Goal: Navigation & Orientation: Find specific page/section

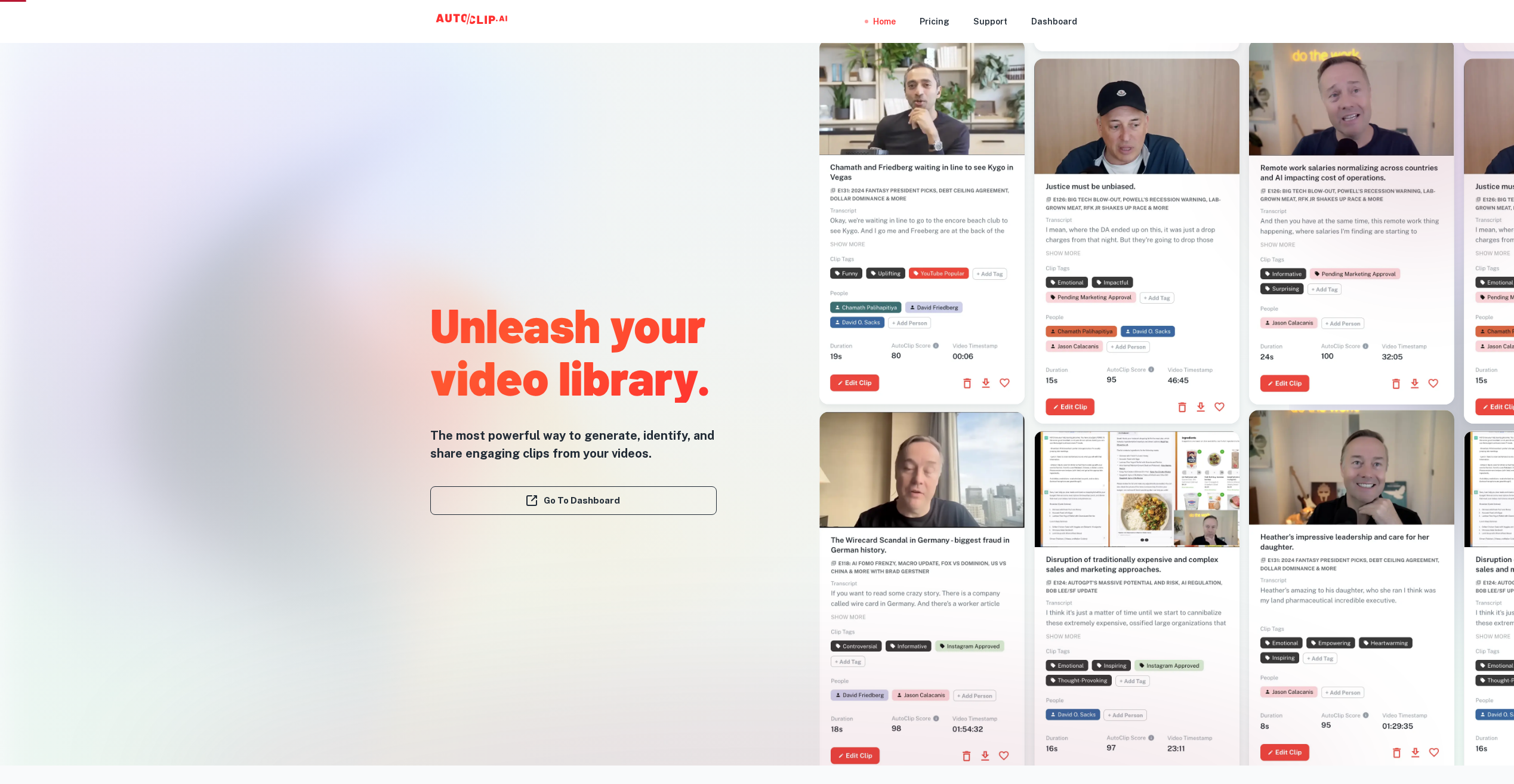
scroll to position [20, 0]
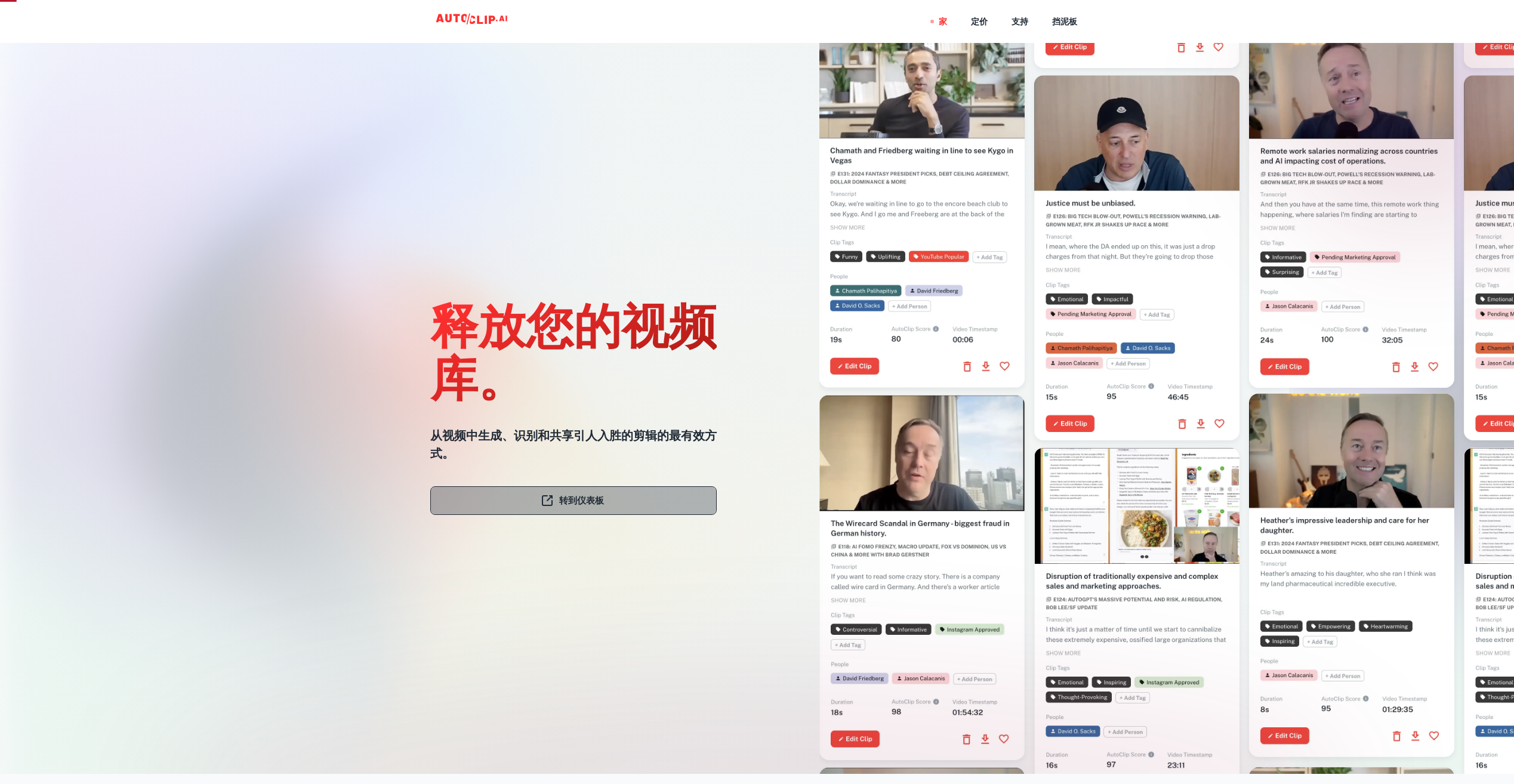
click at [589, 491] on link "转到仪表板" at bounding box center [573, 500] width 287 height 28
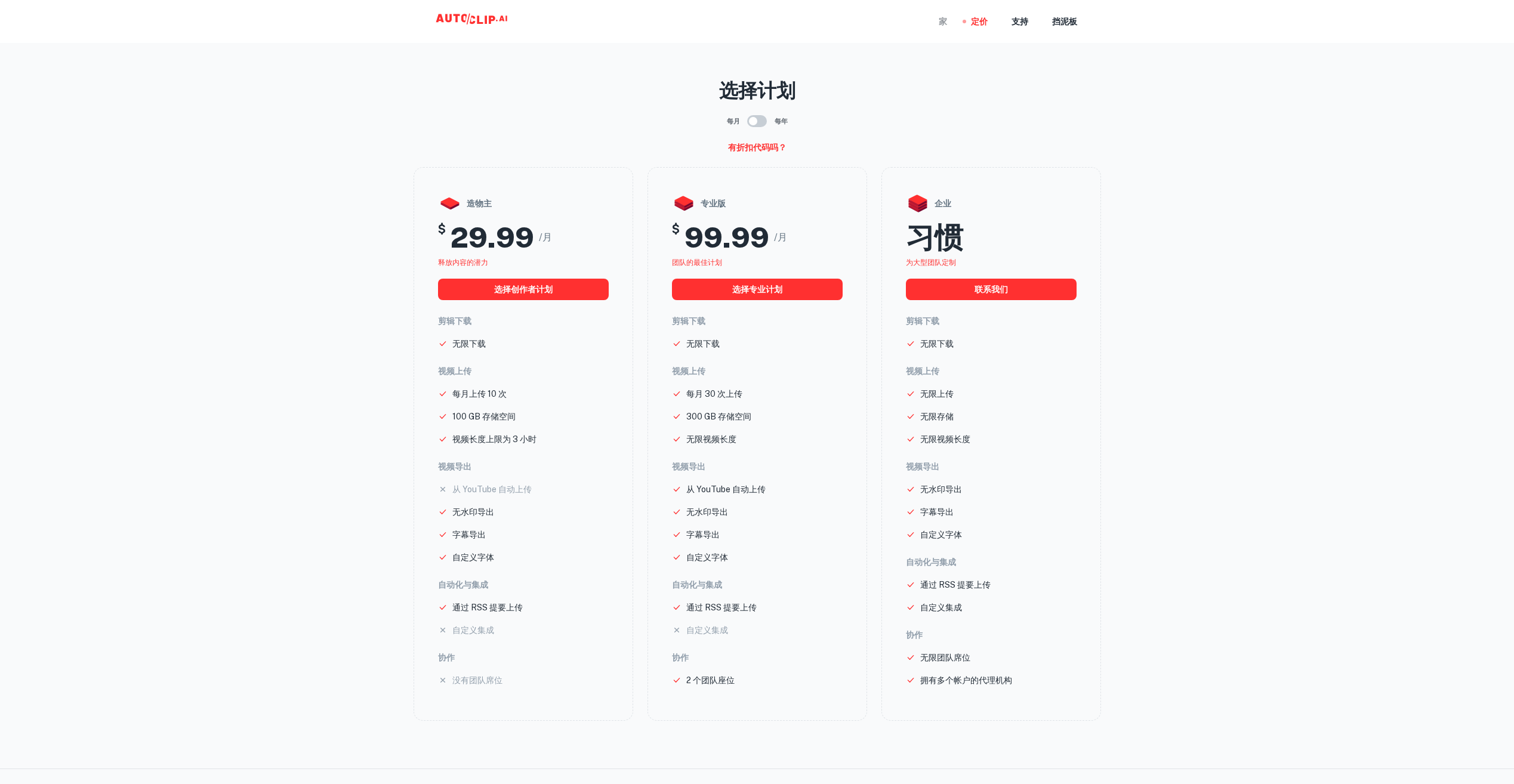
click at [944, 21] on div "家" at bounding box center [943, 21] width 9 height 43
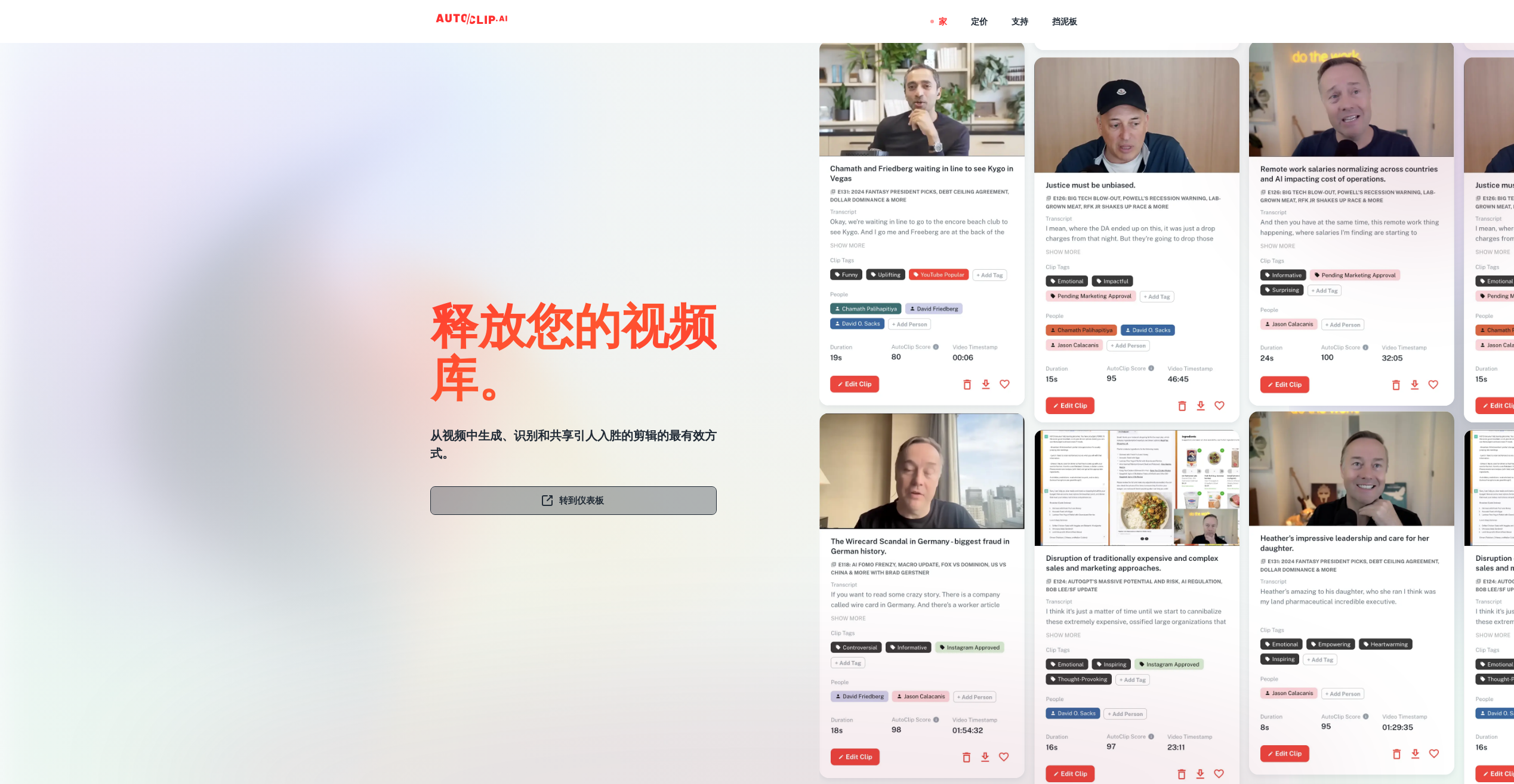
click at [650, 504] on link "转到仪表板" at bounding box center [573, 500] width 287 height 28
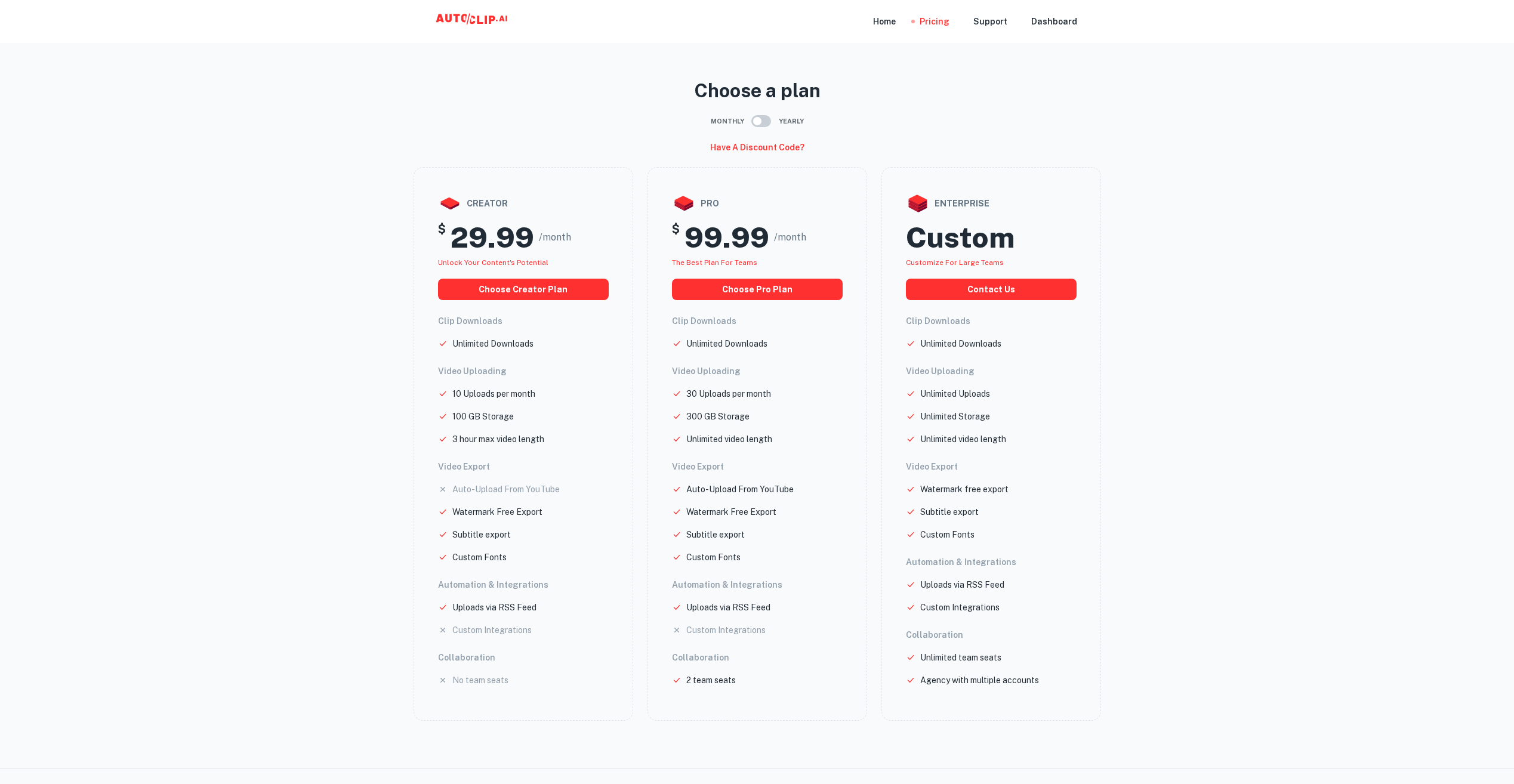
click at [783, 147] on h6 "Have a discount code?" at bounding box center [757, 147] width 94 height 13
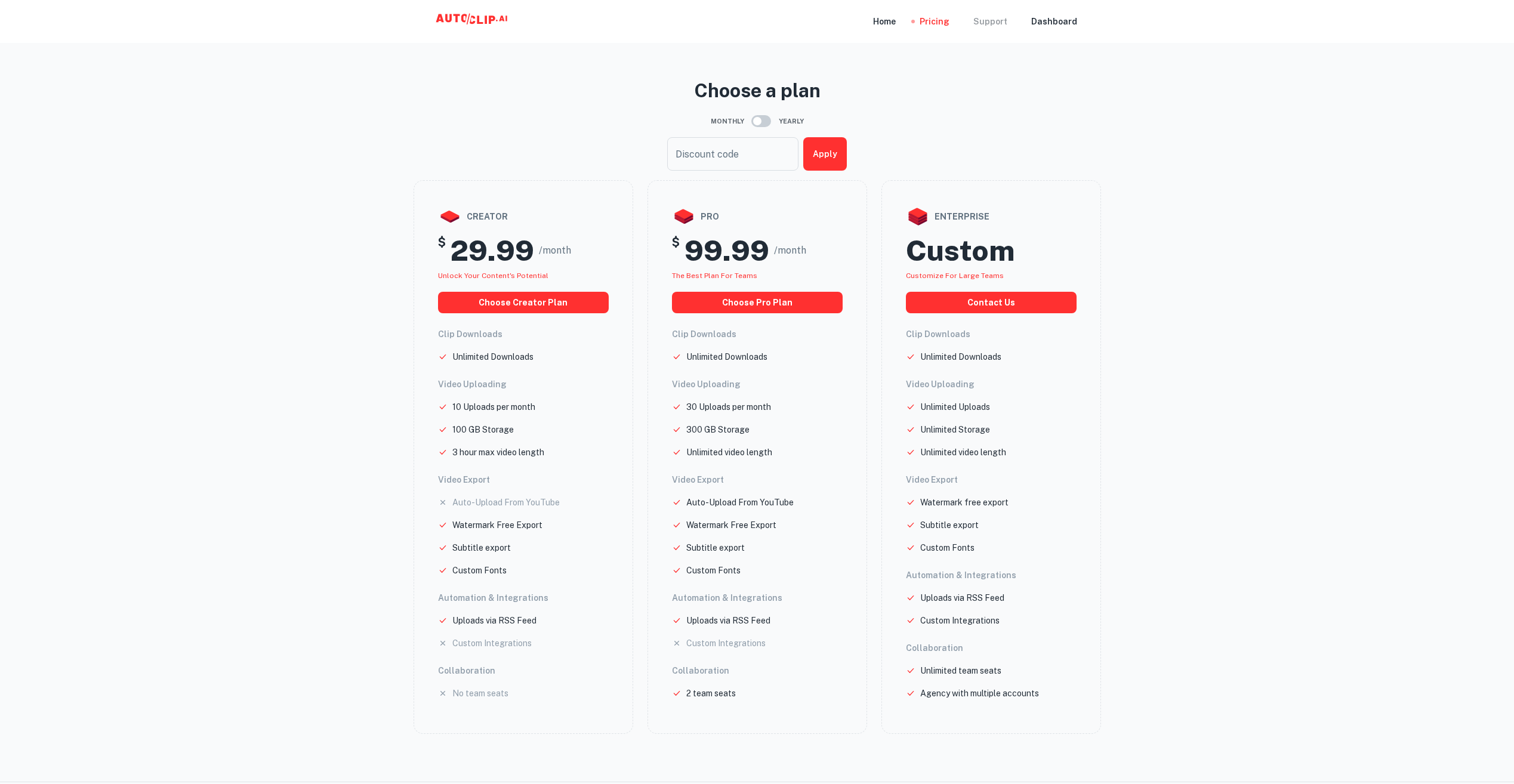
click at [996, 21] on div "Support" at bounding box center [990, 21] width 34 height 43
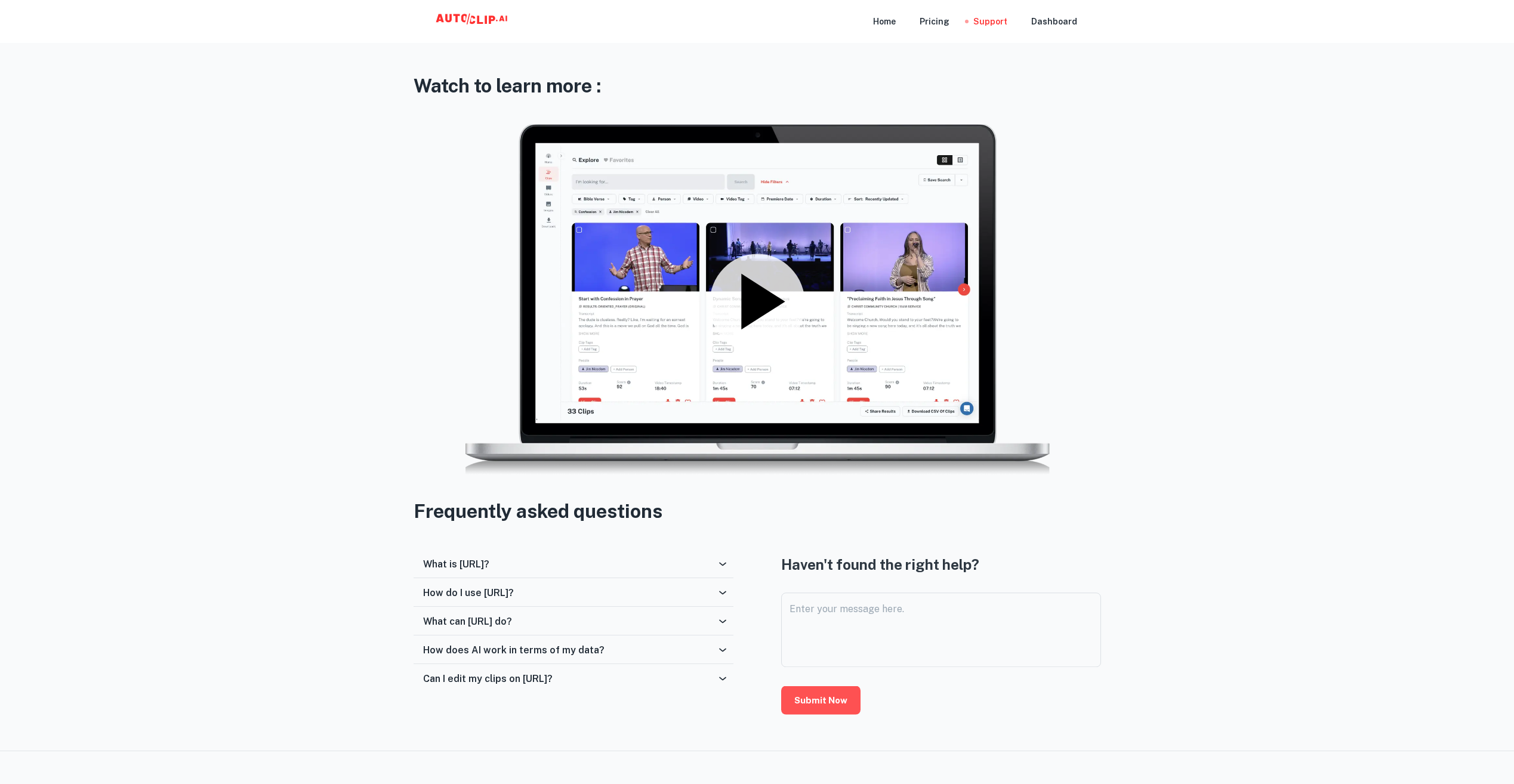
click at [1033, 19] on nav "Home Pricing Support Dashboard" at bounding box center [975, 21] width 204 height 43
